Goal: Transaction & Acquisition: Purchase product/service

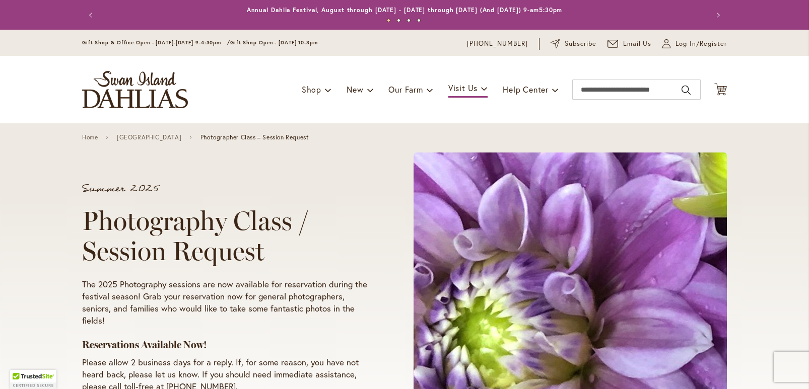
scroll to position [7, 0]
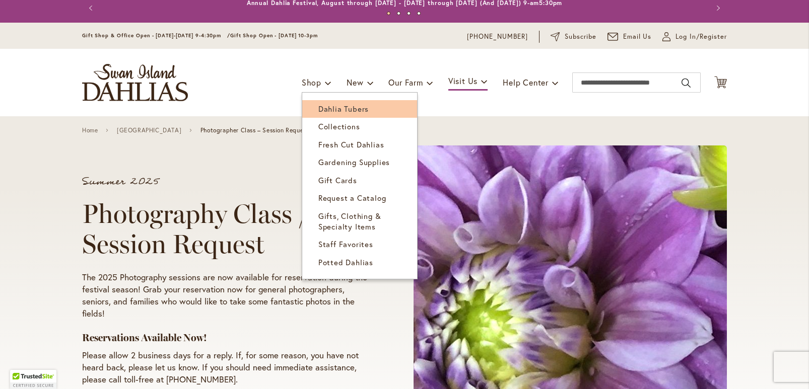
click at [327, 107] on span "Dahlia Tubers" at bounding box center [343, 109] width 50 height 10
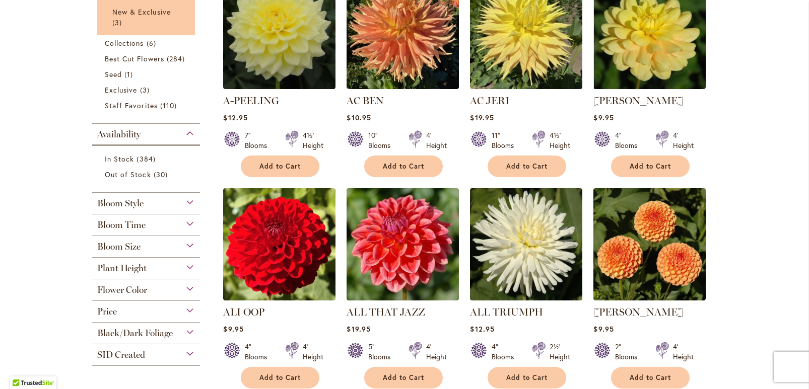
scroll to position [278, 0]
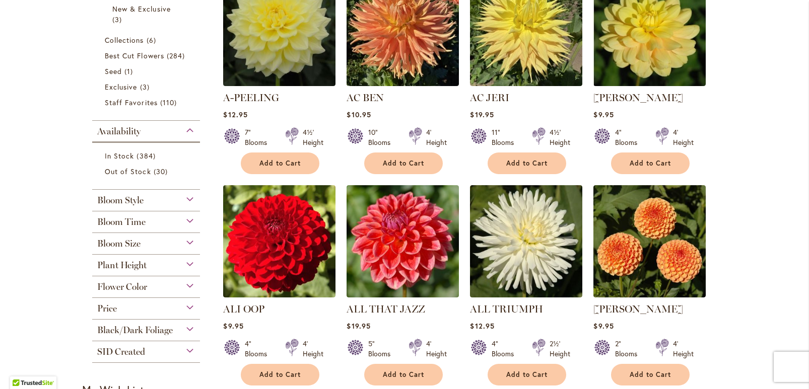
click at [190, 264] on div "Plant Height" at bounding box center [146, 263] width 108 height 16
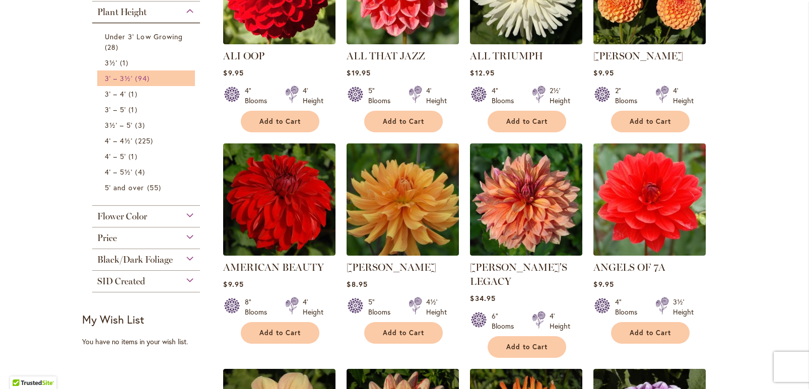
click at [125, 76] on span "3' – 3½'" at bounding box center [119, 79] width 28 height 10
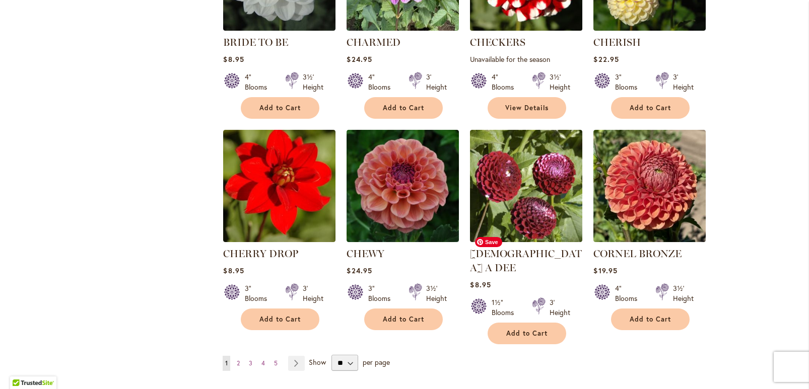
scroll to position [751, 0]
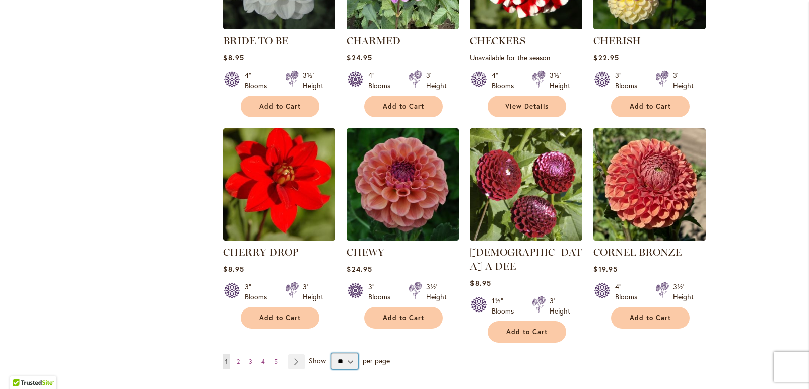
click at [351, 354] on select "** ** ** **" at bounding box center [345, 362] width 27 height 16
select select "**"
click at [332, 354] on select "** ** ** **" at bounding box center [345, 362] width 27 height 16
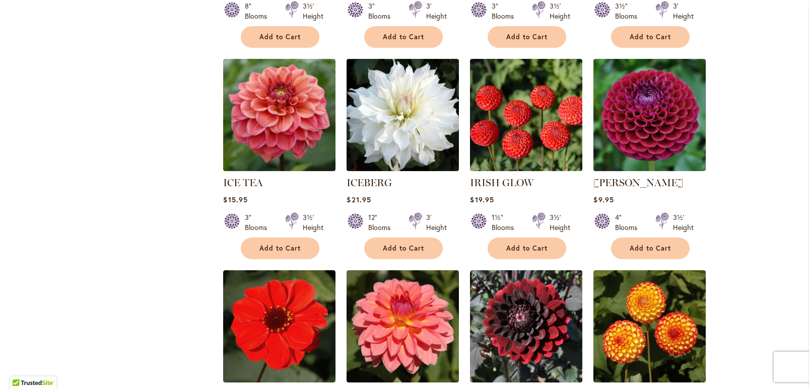
scroll to position [2370, 0]
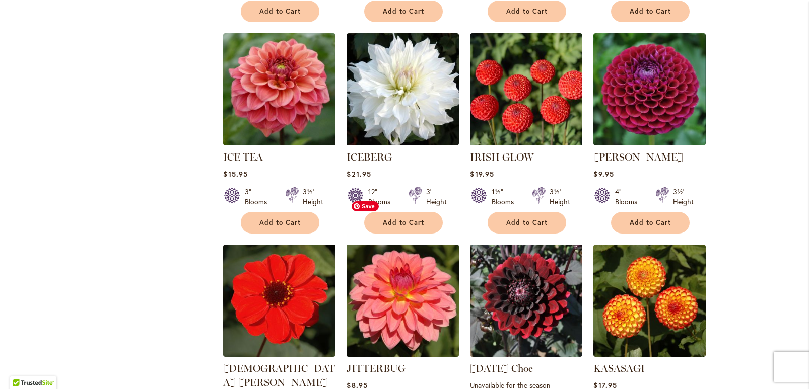
click at [421, 258] on img at bounding box center [403, 301] width 118 height 118
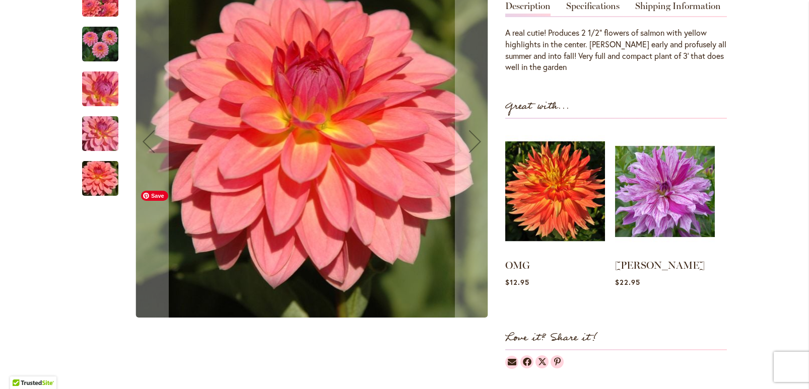
scroll to position [332, 0]
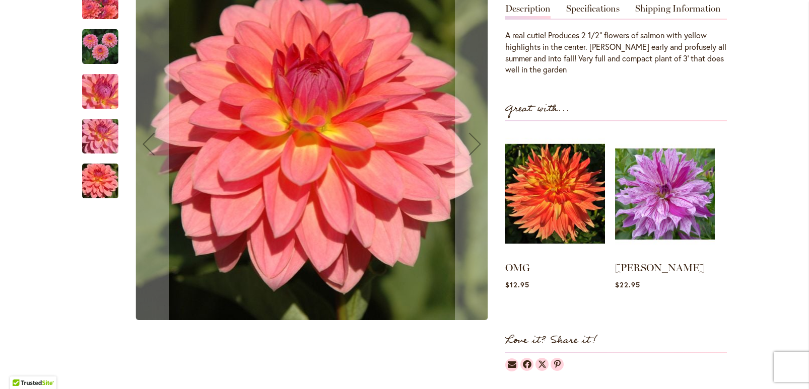
click at [103, 63] on img "JITTERBUG" at bounding box center [100, 46] width 36 height 36
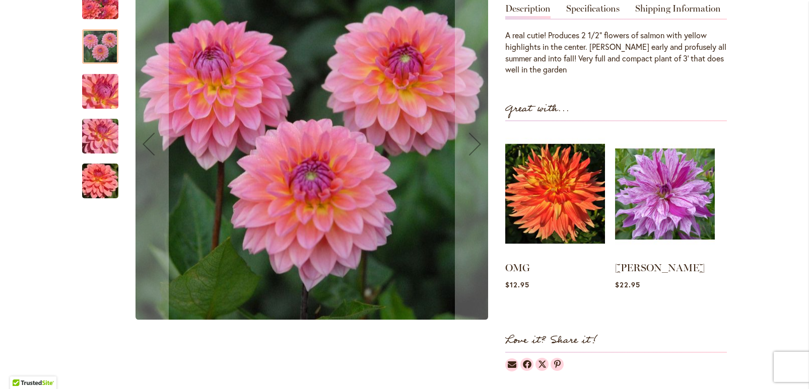
click at [101, 97] on img "JITTERBUG" at bounding box center [100, 91] width 73 height 54
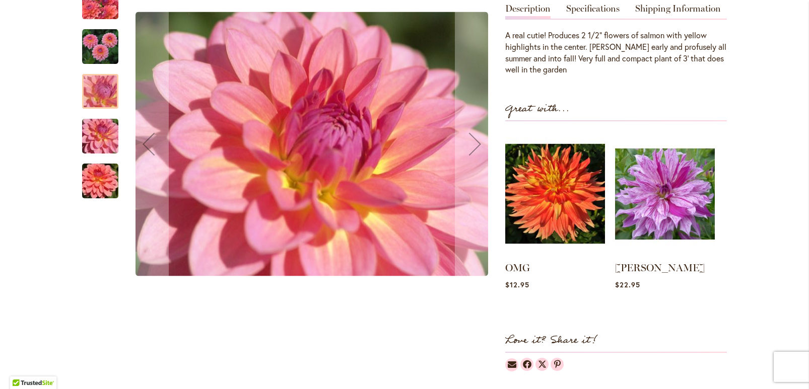
click at [102, 135] on img "JITTERBUG" at bounding box center [100, 136] width 73 height 54
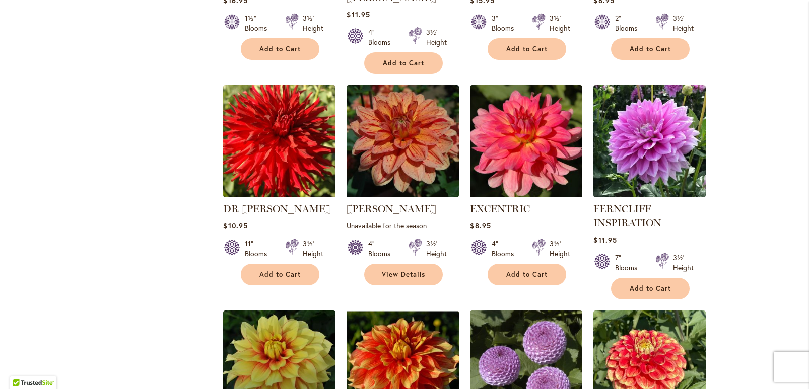
scroll to position [1243, 0]
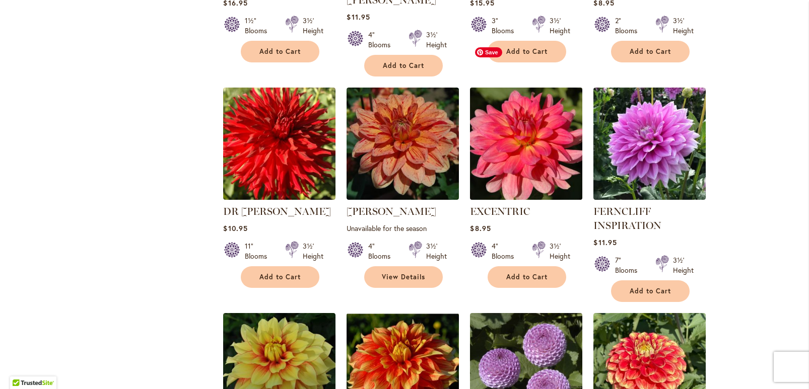
click at [546, 100] on img at bounding box center [527, 144] width 118 height 118
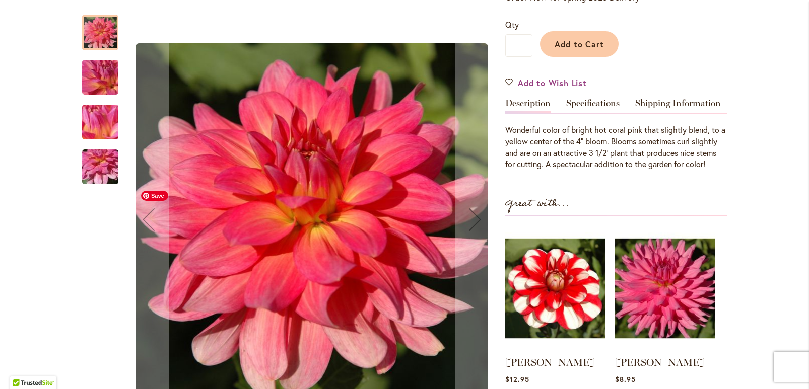
scroll to position [238, 0]
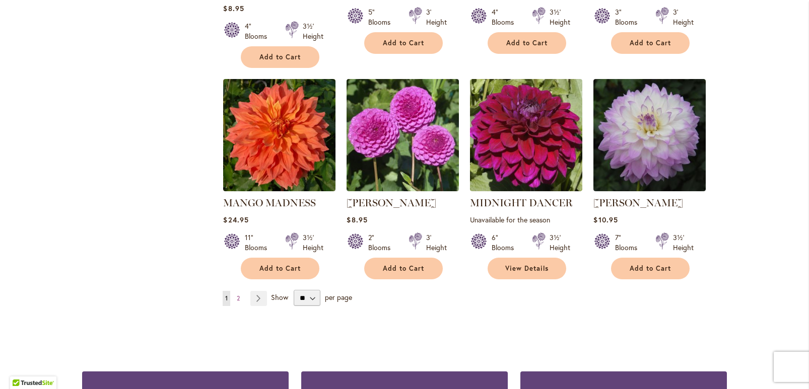
scroll to position [3423, 0]
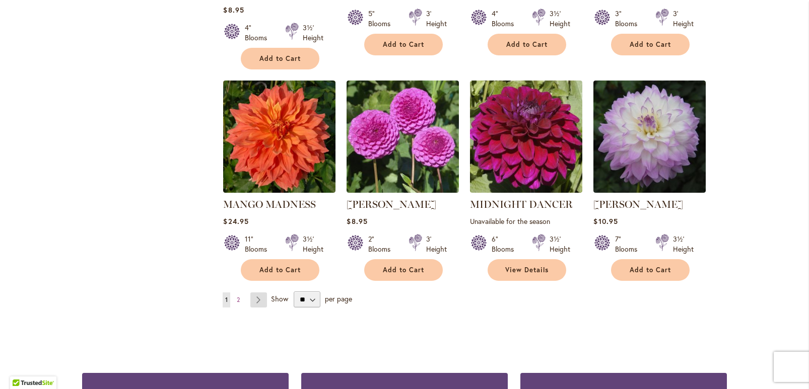
click at [255, 293] on link "Page Next" at bounding box center [258, 300] width 17 height 15
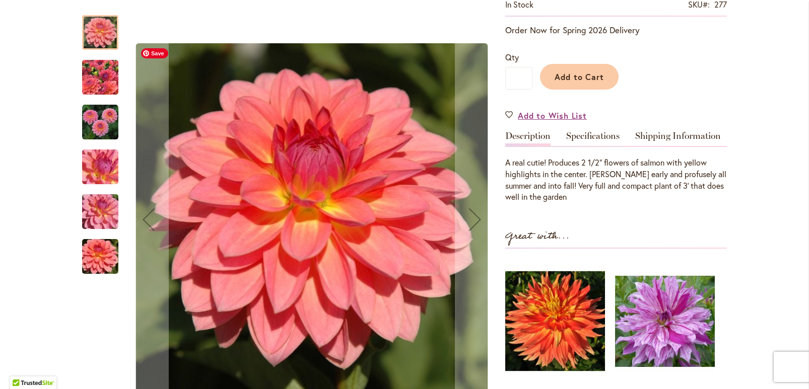
scroll to position [205, 0]
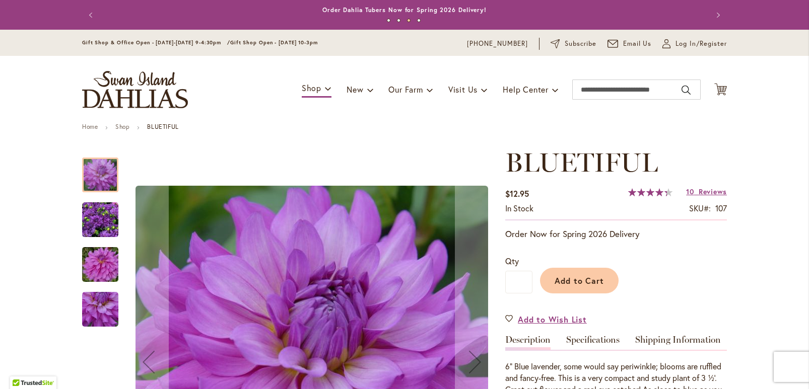
click at [94, 230] on img "Bluetiful" at bounding box center [100, 220] width 36 height 36
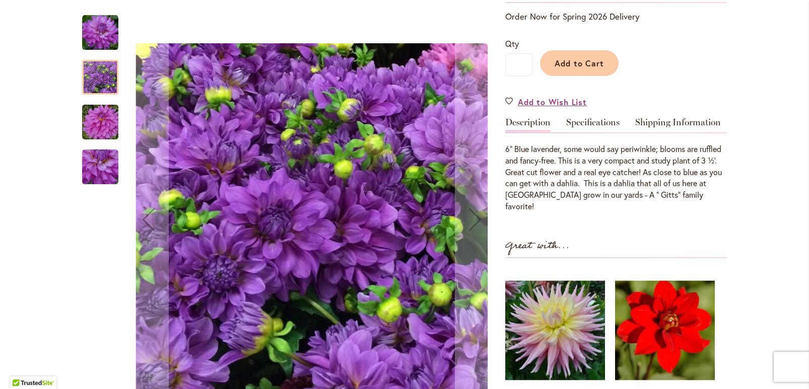
scroll to position [206, 0]
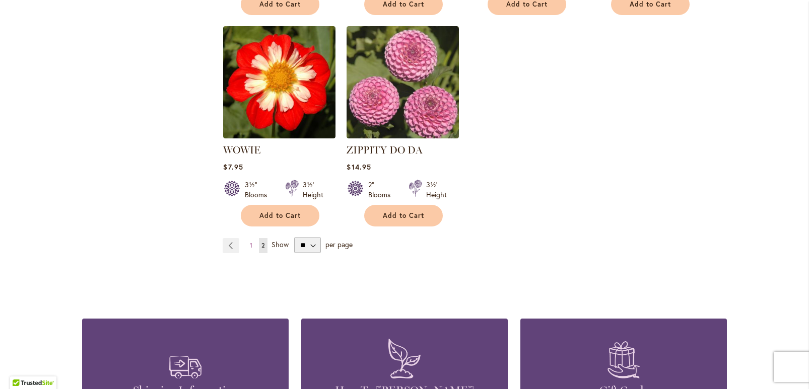
scroll to position [1712, 0]
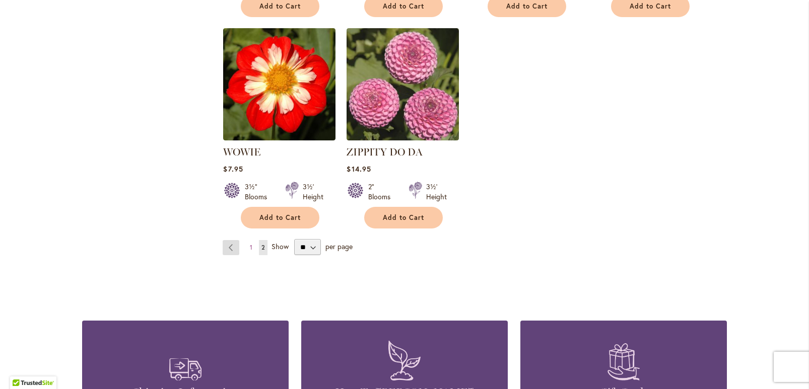
click at [230, 240] on link "Page Previous" at bounding box center [231, 247] width 17 height 15
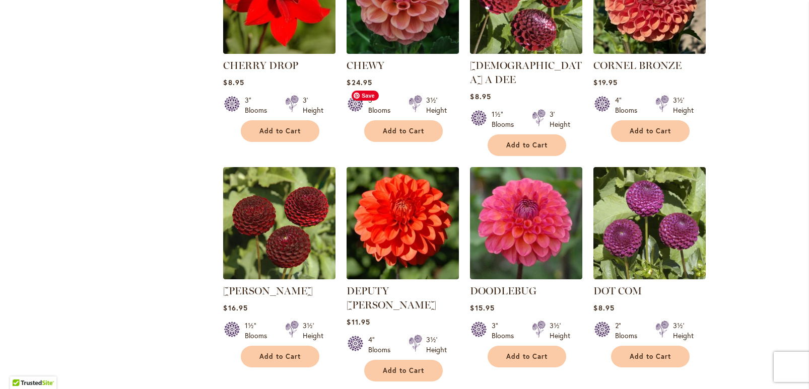
scroll to position [981, 0]
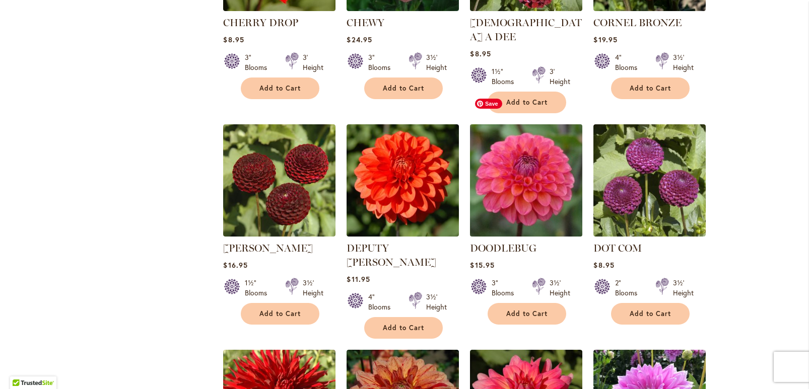
click at [564, 155] on img at bounding box center [527, 180] width 118 height 118
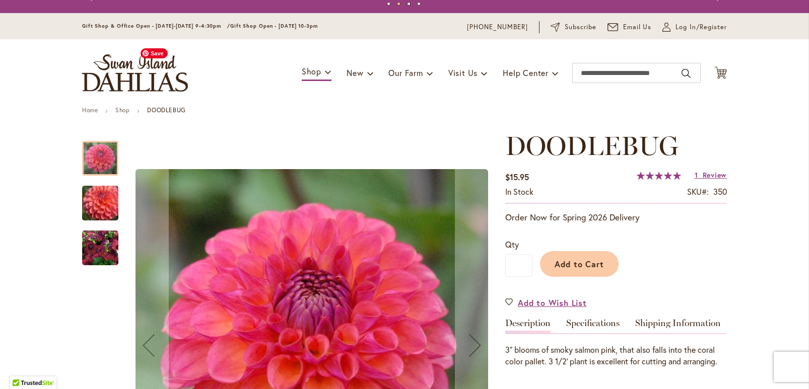
scroll to position [19, 0]
